Goal: Information Seeking & Learning: Understand process/instructions

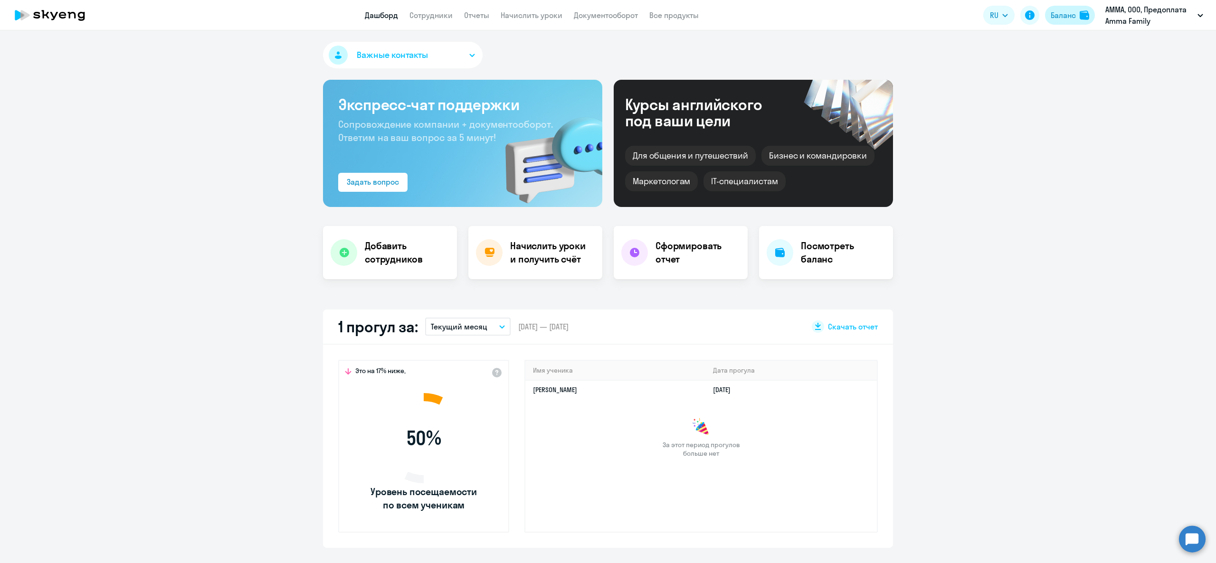
click at [1052, 17] on div "Баланс" at bounding box center [1062, 14] width 25 height 11
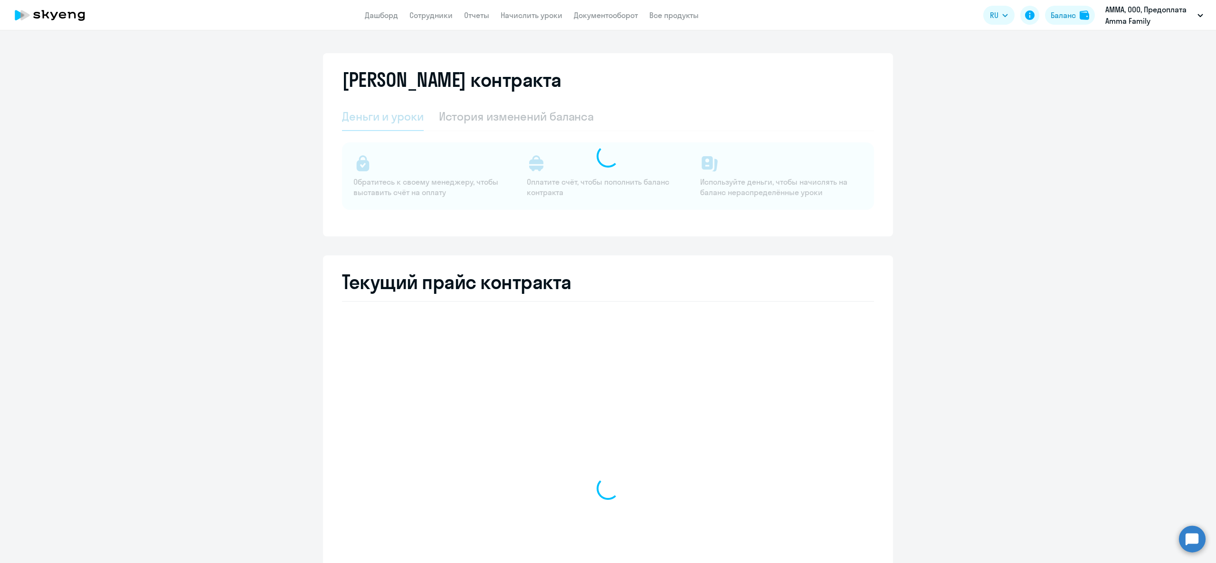
select select "english_adult_not_native_speaker"
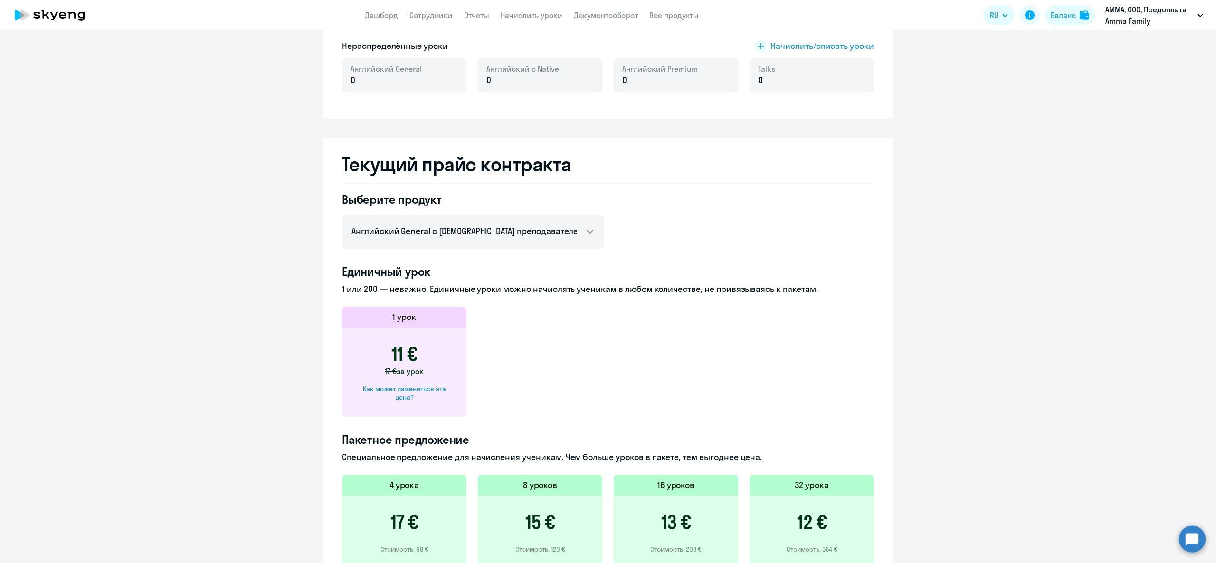
scroll to position [459, 0]
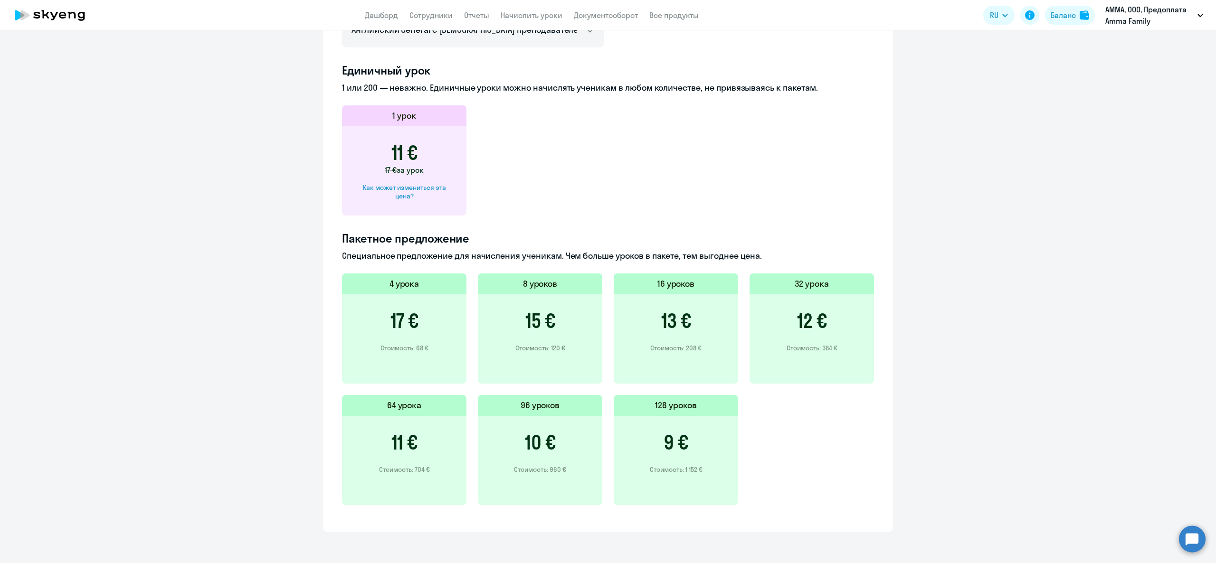
click at [396, 197] on div "Как может измениться эта цена?" at bounding box center [404, 191] width 94 height 17
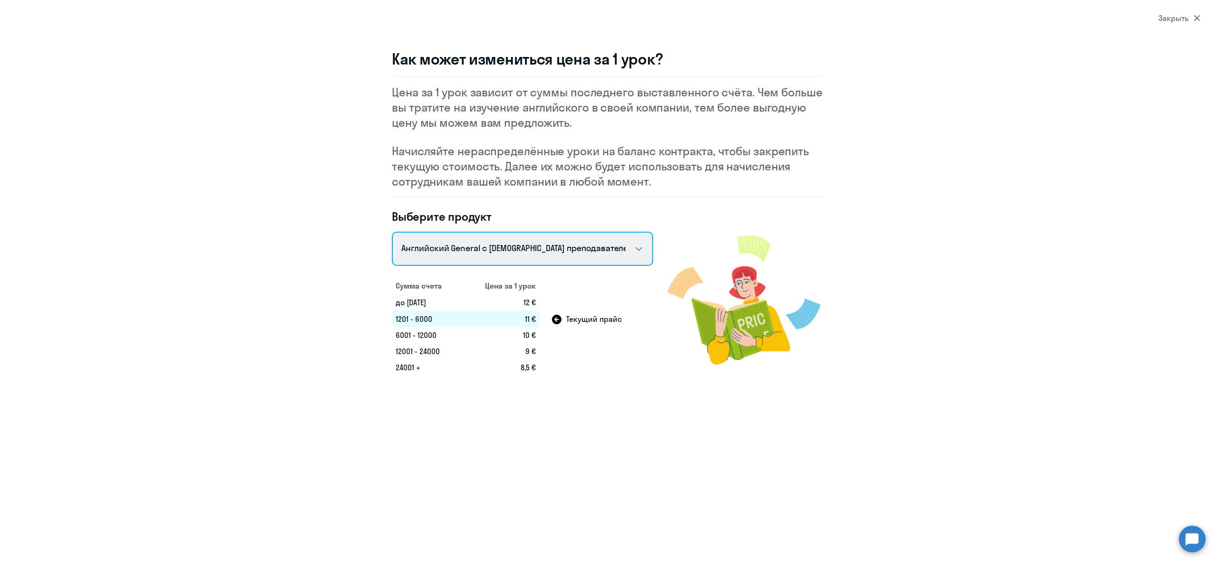
click at [439, 246] on select "Английский General с [DEMOGRAPHIC_DATA] преподавателем Английский General с [DE…" at bounding box center [522, 249] width 261 height 34
select select "english_adult_not_native_speaker_premium"
click at [392, 232] on select "Английский General с [DEMOGRAPHIC_DATA] преподавателем Английский General с [DE…" at bounding box center [522, 249] width 261 height 34
click at [1176, 15] on div "Закрыть" at bounding box center [1179, 17] width 42 height 11
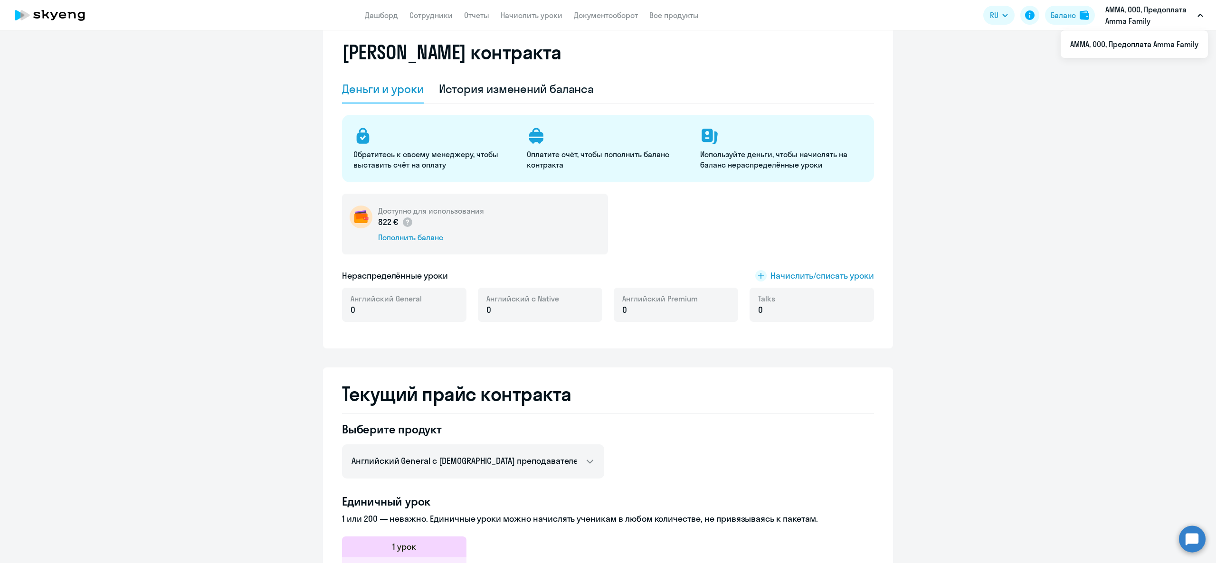
scroll to position [0, 0]
